Goal: Find specific page/section: Locate a particular part of the current website

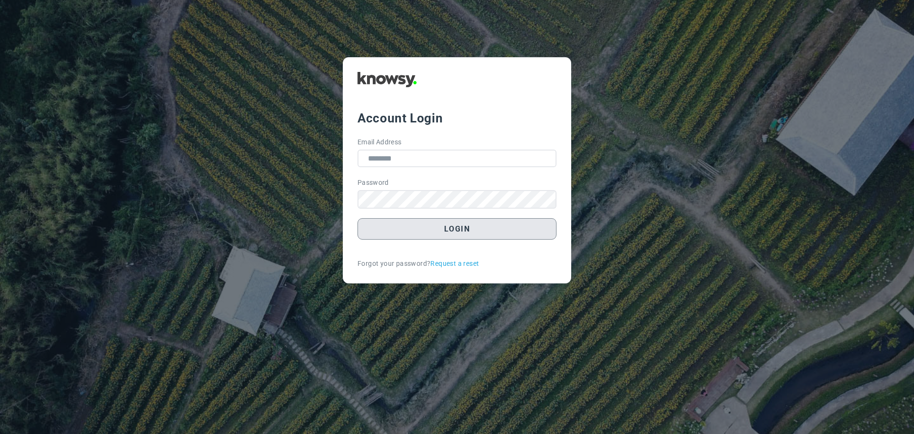
type input "**********"
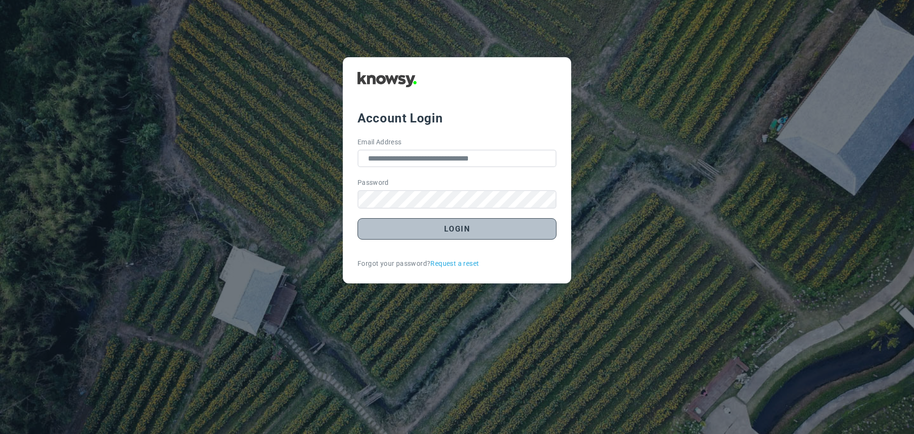
click at [471, 232] on button "Login" at bounding box center [457, 228] width 199 height 21
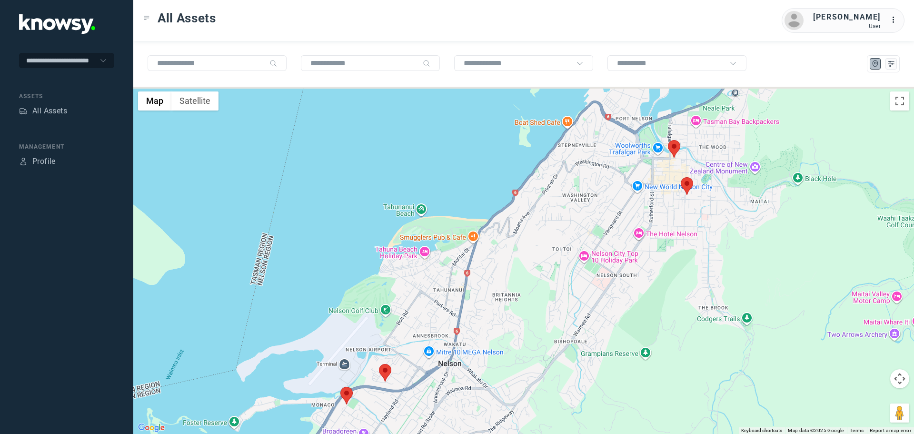
drag, startPoint x: 675, startPoint y: 138, endPoint x: 651, endPoint y: 255, distance: 119.9
click at [652, 255] on div at bounding box center [523, 260] width 781 height 347
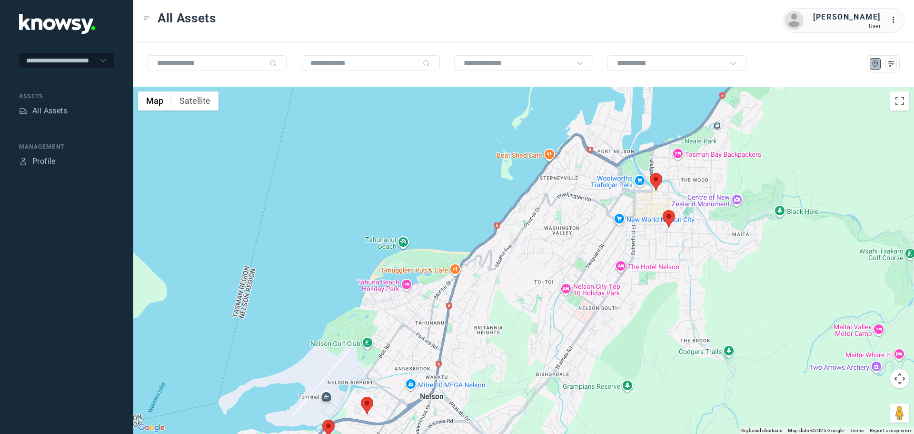
click at [650, 173] on area at bounding box center [650, 173] width 0 height 0
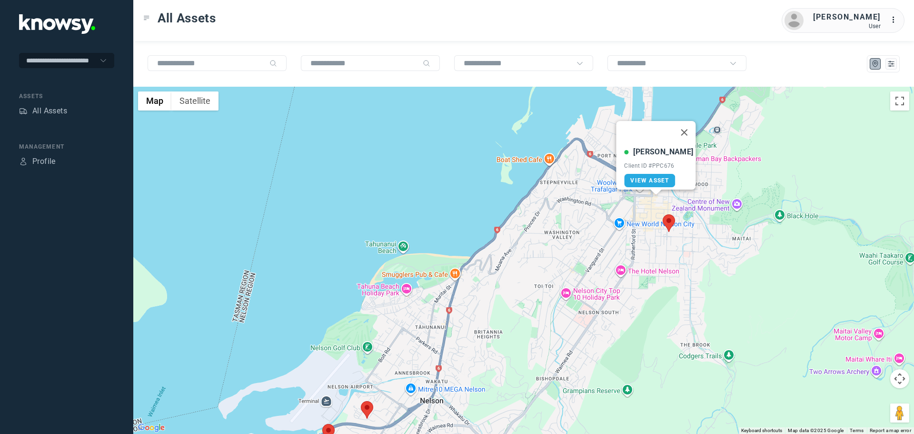
click at [663, 214] on area at bounding box center [663, 214] width 0 height 0
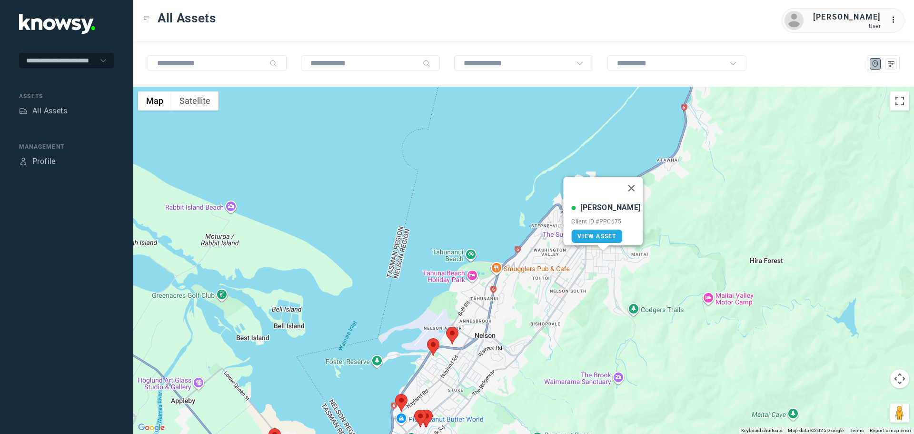
drag, startPoint x: 514, startPoint y: 277, endPoint x: 474, endPoint y: 178, distance: 107.1
click at [478, 187] on div "[PERSON_NAME] J Client ID #PPC675 View Asset" at bounding box center [523, 260] width 781 height 347
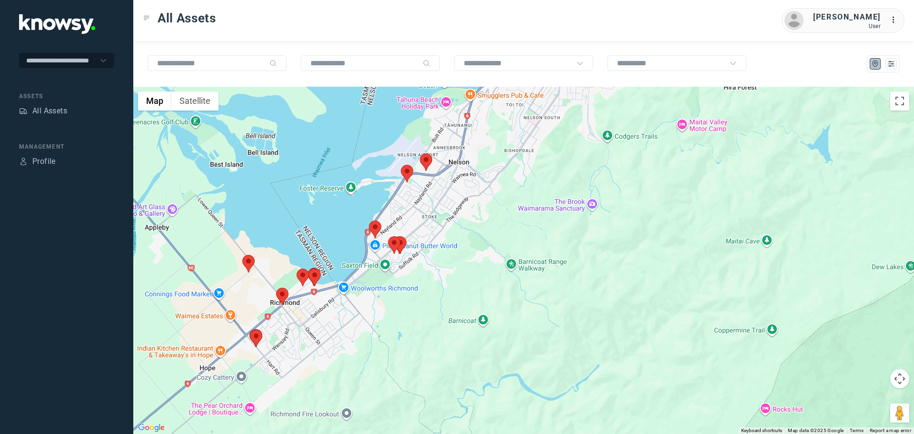
drag, startPoint x: 446, startPoint y: 242, endPoint x: 483, endPoint y: 248, distance: 37.1
click at [483, 247] on div "[PERSON_NAME] J Client ID #PPC675 View Asset" at bounding box center [523, 260] width 781 height 347
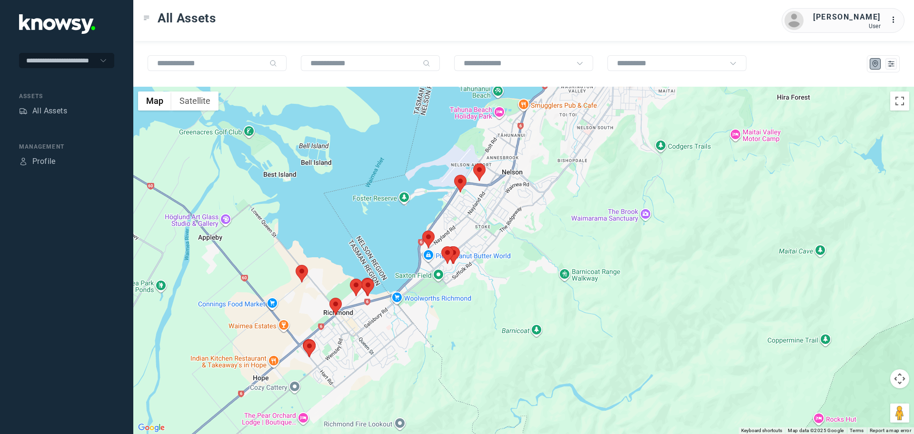
click at [473, 163] on area at bounding box center [473, 163] width 0 height 0
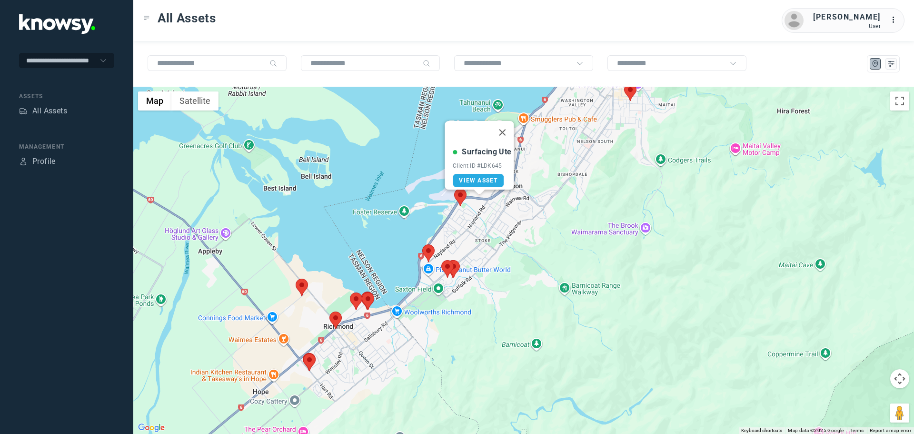
click at [507, 130] on button "Close" at bounding box center [502, 132] width 23 height 23
click at [454, 189] on area at bounding box center [454, 189] width 0 height 0
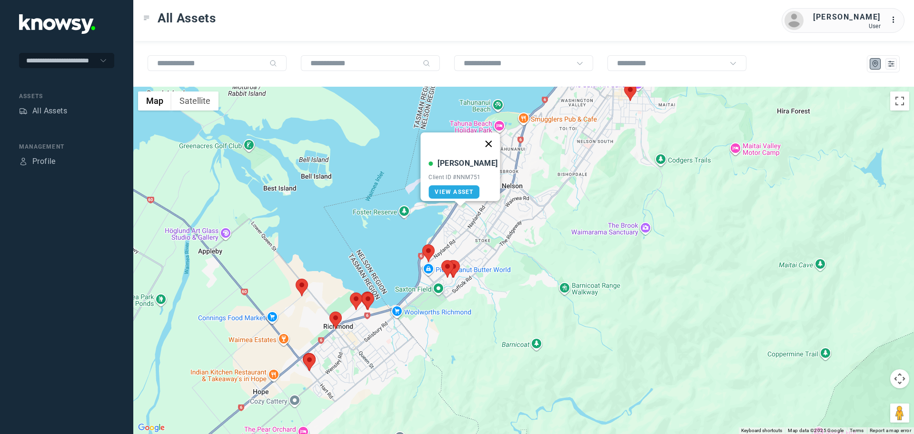
click at [486, 136] on button "Close" at bounding box center [489, 143] width 23 height 23
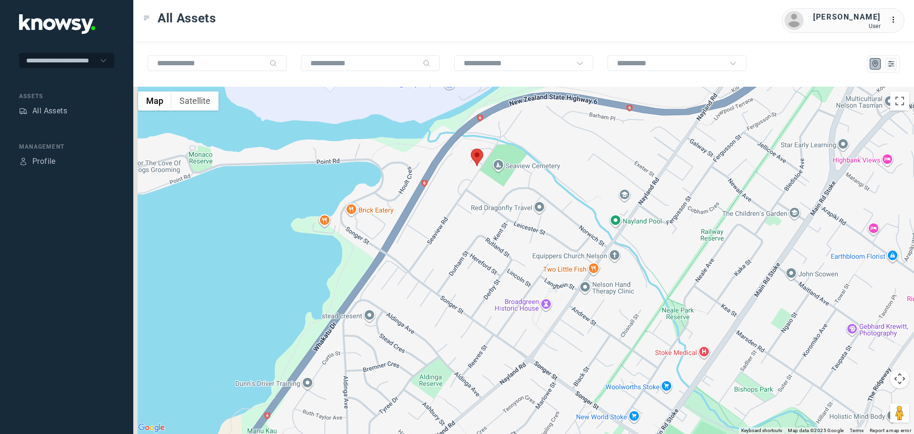
drag, startPoint x: 486, startPoint y: 200, endPoint x: 495, endPoint y: 246, distance: 46.1
click at [495, 245] on div "To navigate, press the arrow keys." at bounding box center [523, 260] width 781 height 347
